Goal: Task Accomplishment & Management: Manage account settings

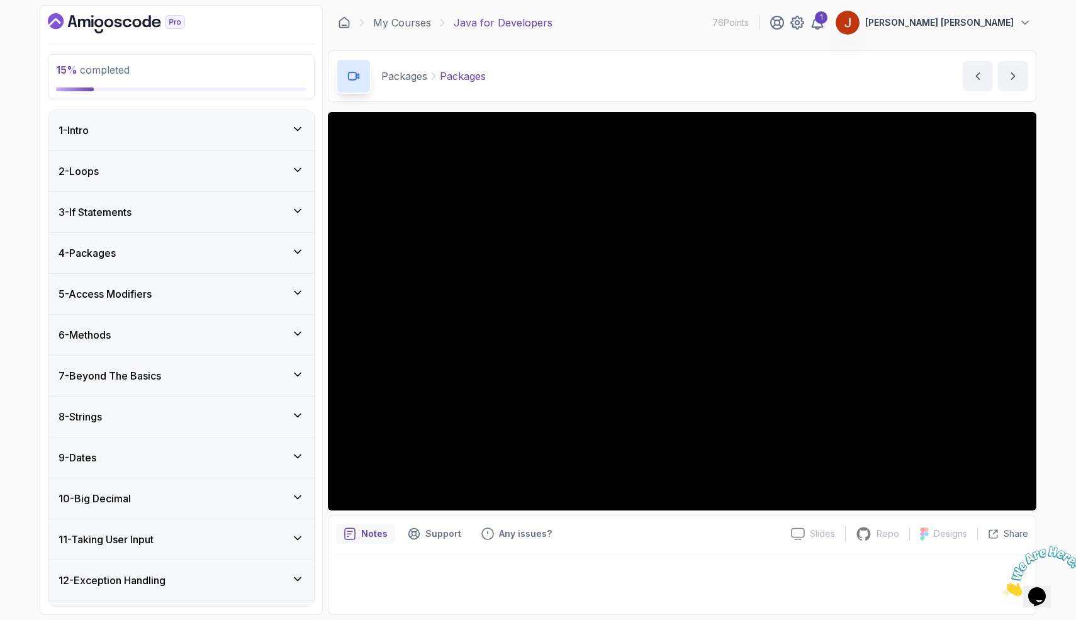
click at [978, 21] on p "[PERSON_NAME] [PERSON_NAME]" at bounding box center [939, 22] width 149 height 13
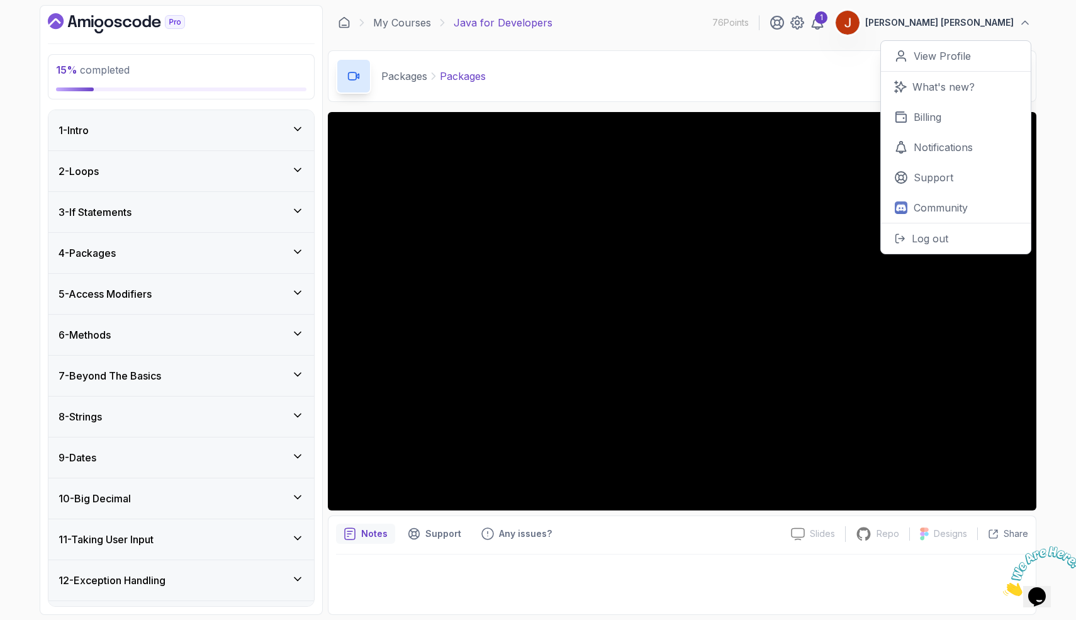
click at [825, 25] on div "1" at bounding box center [797, 22] width 55 height 15
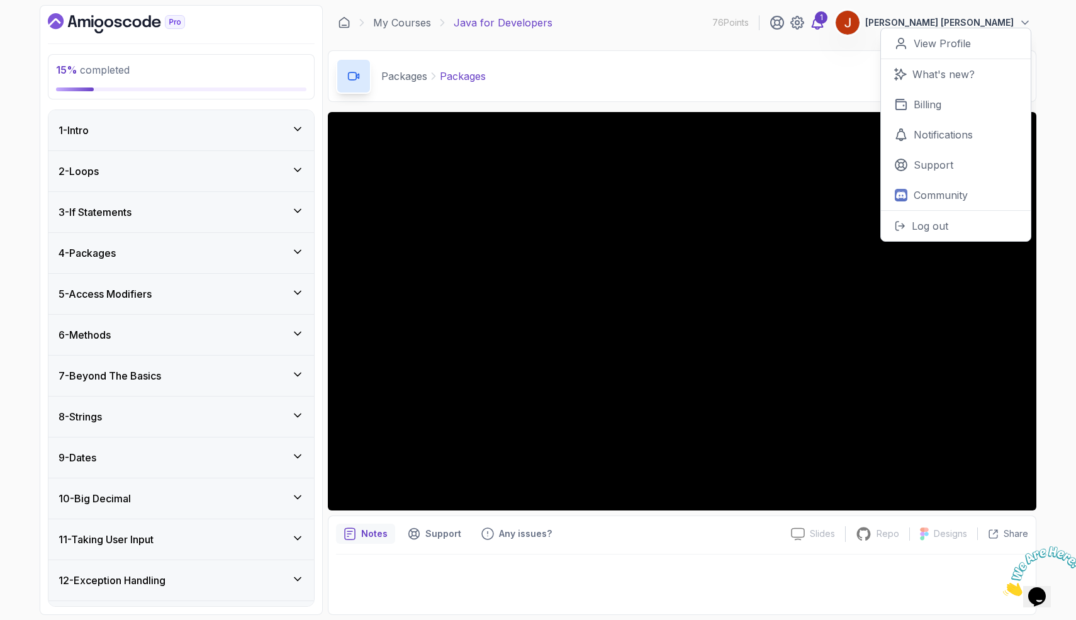
click at [825, 25] on icon at bounding box center [817, 22] width 15 height 15
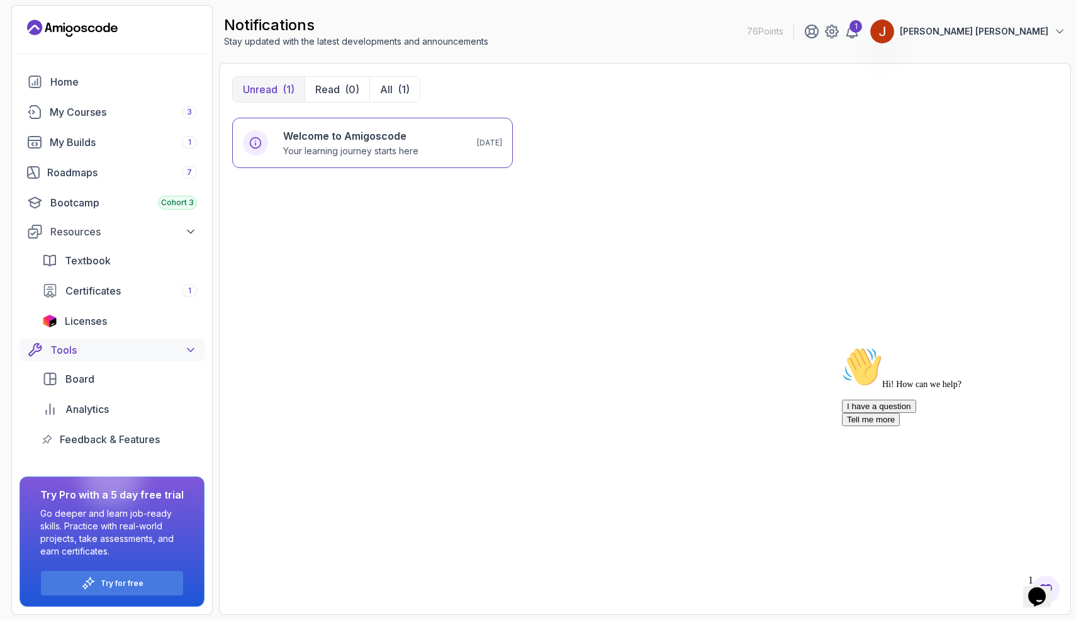
click at [112, 344] on div "Tools" at bounding box center [123, 349] width 147 height 15
click at [895, 33] on img at bounding box center [882, 31] width 25 height 25
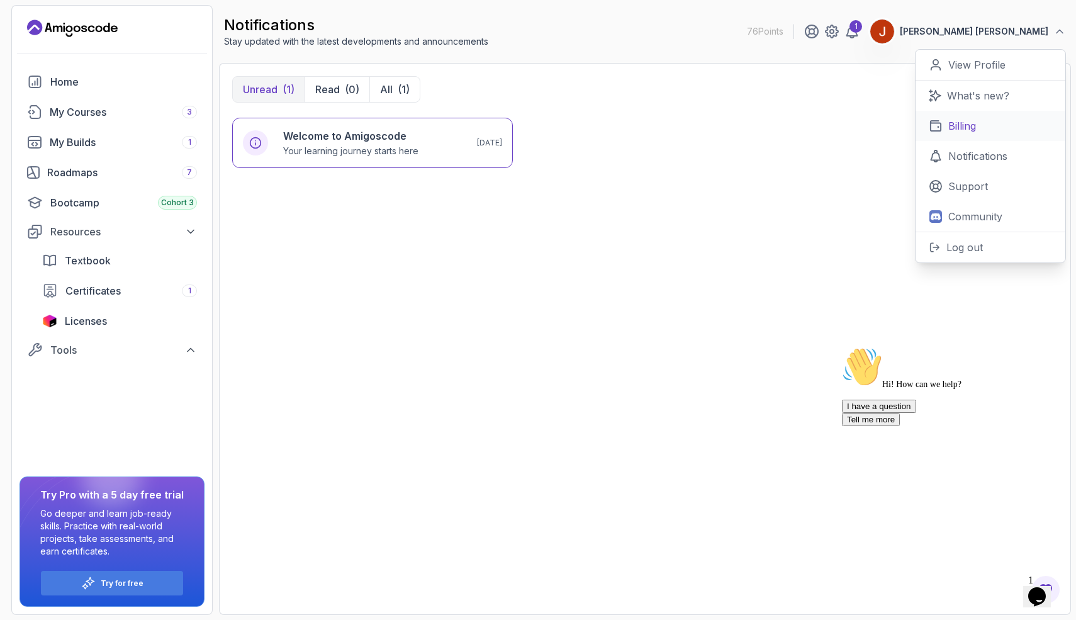
click at [960, 121] on p "Billing" at bounding box center [962, 125] width 28 height 15
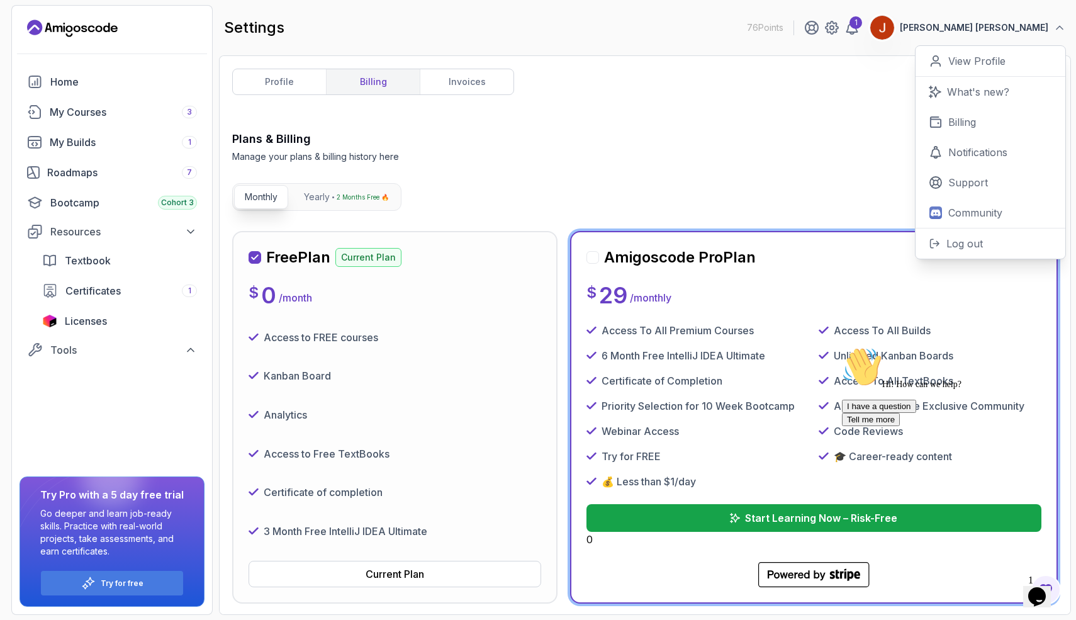
click at [595, 254] on div at bounding box center [593, 257] width 13 height 13
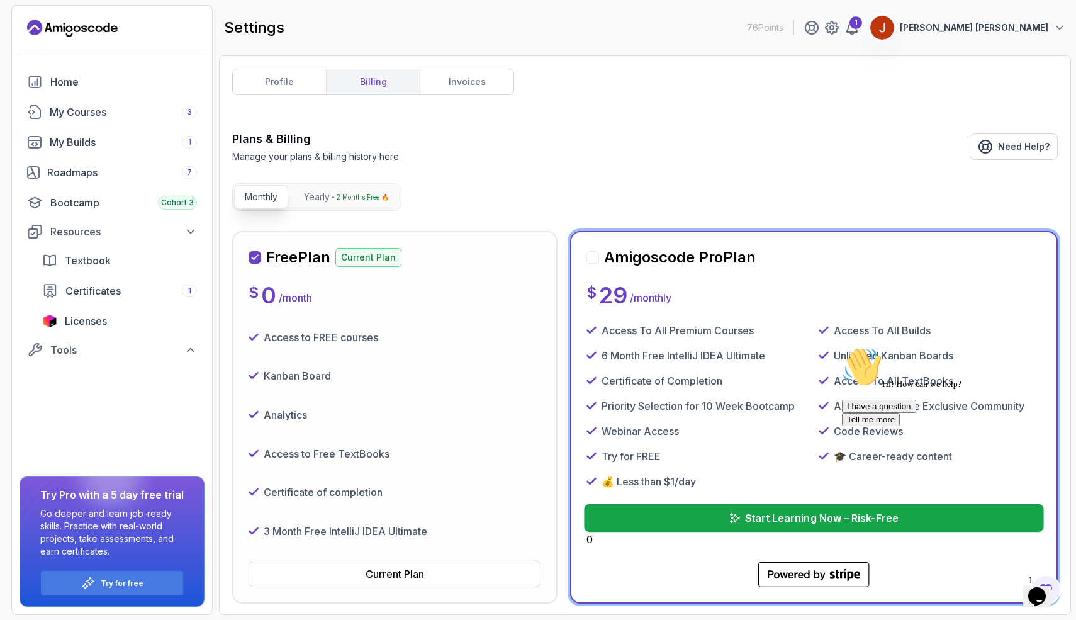
click at [785, 521] on p "Start Learning Now – Risk-Free" at bounding box center [821, 517] width 154 height 15
